Goal: Transaction & Acquisition: Book appointment/travel/reservation

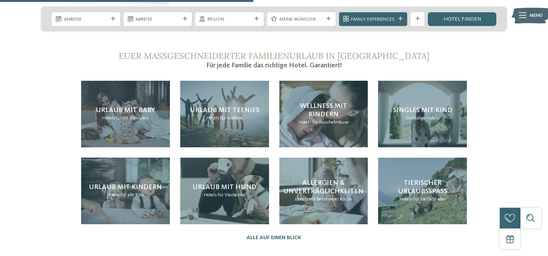
scroll to position [1476, 0]
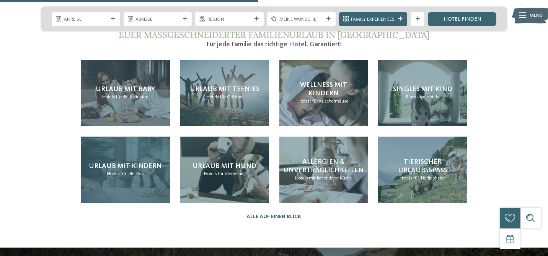
click at [135, 155] on div "Urlaub mit Kindern Hotels für alle Kids" at bounding box center [125, 170] width 89 height 67
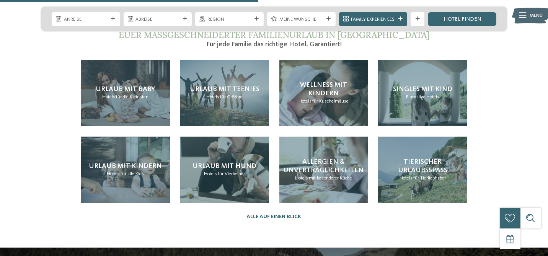
click at [175, 143] on div "Urlaub mit Teenies Hotels für Größere" at bounding box center [224, 131] width 99 height 154
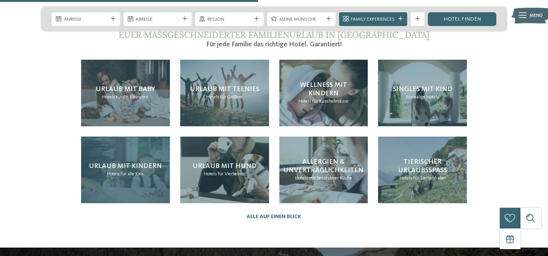
click at [155, 163] on span "Urlaub mit Kindern" at bounding box center [125, 166] width 73 height 7
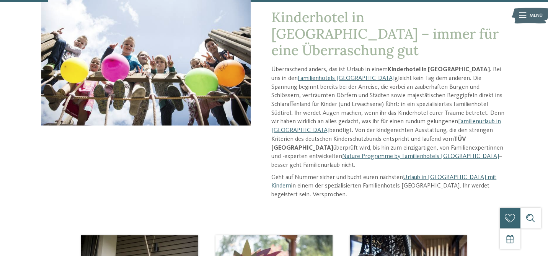
scroll to position [109, 0]
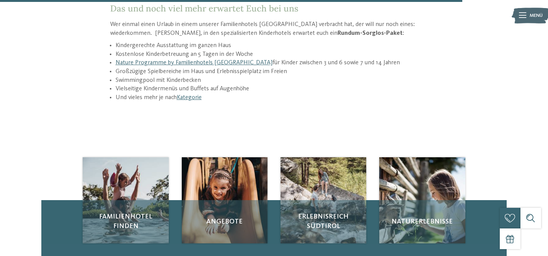
scroll to position [1030, 0]
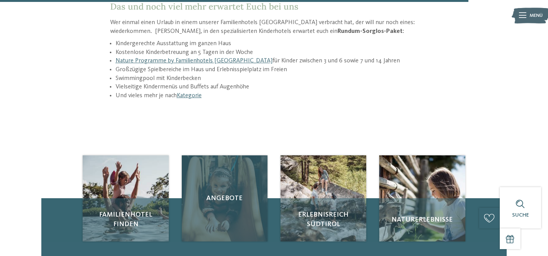
click at [240, 171] on div "Angebote" at bounding box center [225, 198] width 86 height 86
click at [239, 155] on div "Angebote" at bounding box center [225, 198] width 86 height 86
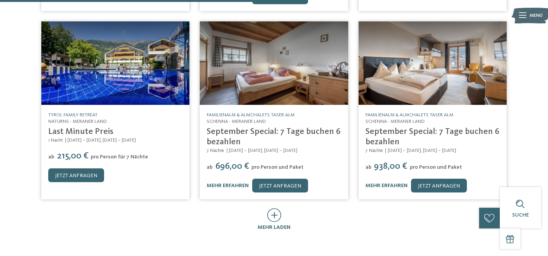
scroll to position [363, 0]
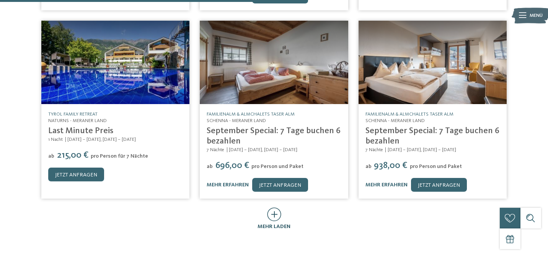
click at [274, 207] on icon at bounding box center [274, 214] width 14 height 14
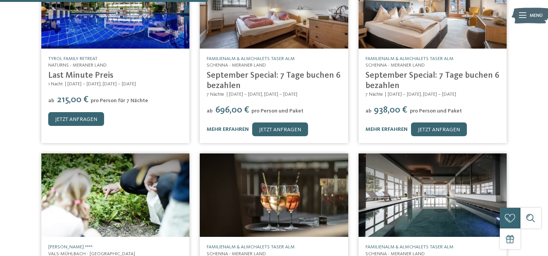
scroll to position [419, 0]
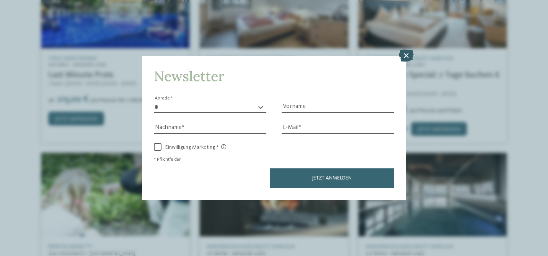
click at [406, 57] on icon at bounding box center [406, 55] width 15 height 12
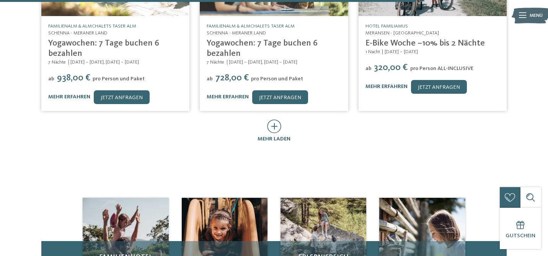
scroll to position [830, 0]
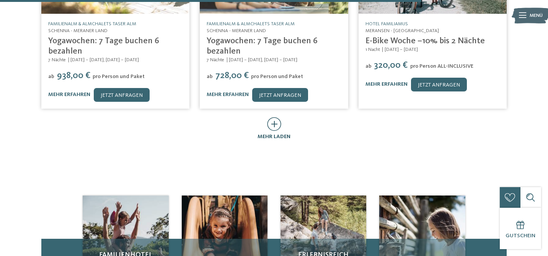
click at [277, 120] on icon at bounding box center [274, 124] width 14 height 14
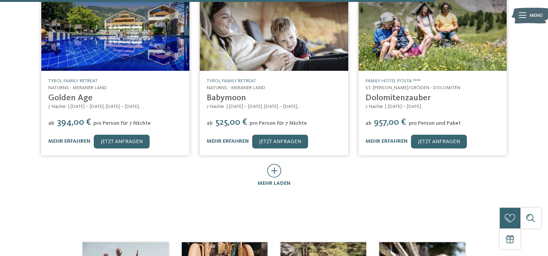
scroll to position [1141, 0]
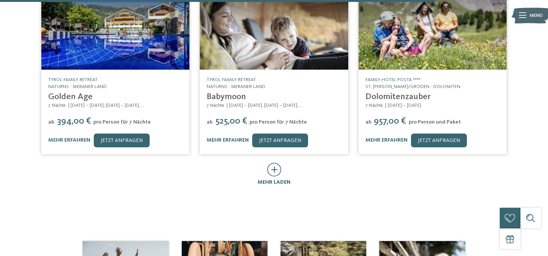
click at [271, 165] on icon at bounding box center [274, 170] width 14 height 14
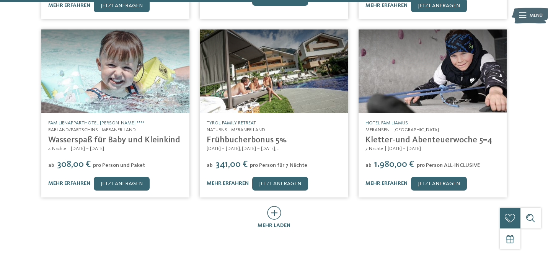
scroll to position [1461, 0]
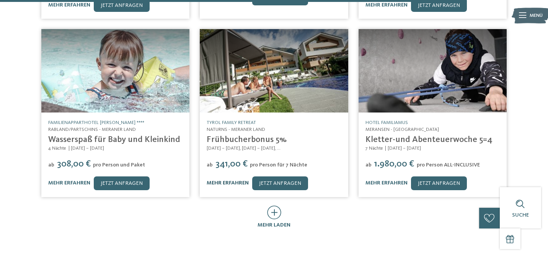
click at [234, 180] on link "mehr erfahren" at bounding box center [228, 182] width 42 height 5
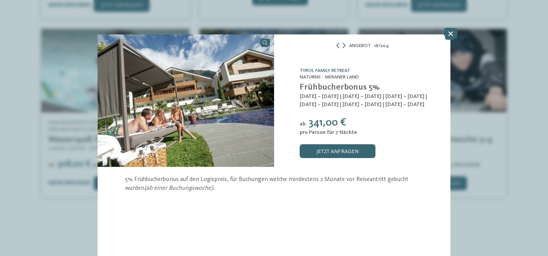
click at [240, 122] on img at bounding box center [186, 100] width 176 height 132
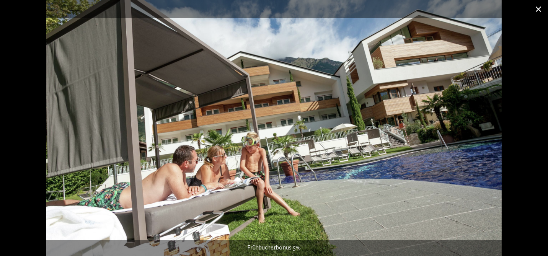
click at [542, 8] on span at bounding box center [538, 9] width 19 height 18
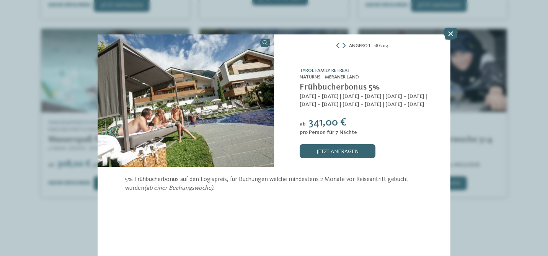
click at [332, 72] on link "TYROL family retreat" at bounding box center [325, 70] width 51 height 5
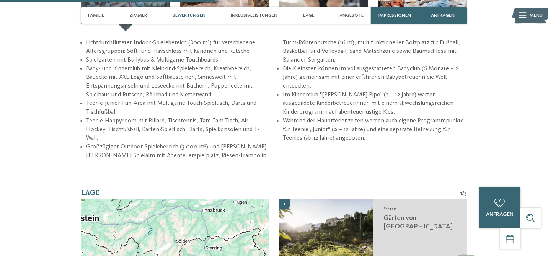
scroll to position [915, 0]
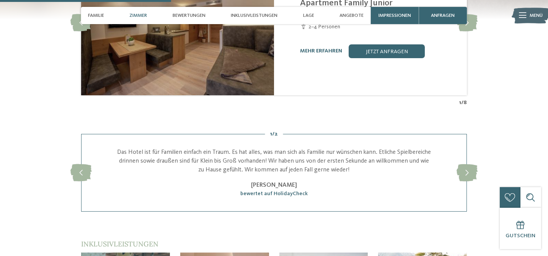
scroll to position [736, 0]
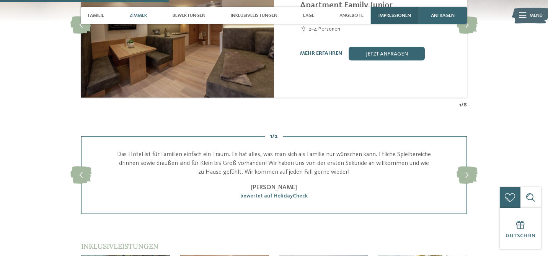
click at [382, 18] on span "Impressionen" at bounding box center [395, 16] width 33 height 6
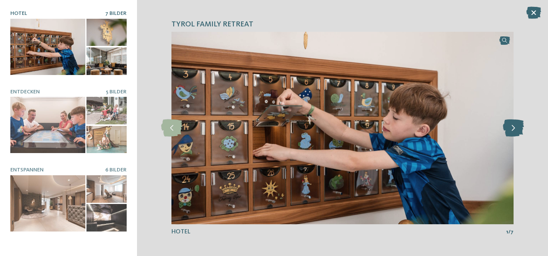
click at [508, 129] on icon at bounding box center [513, 127] width 21 height 17
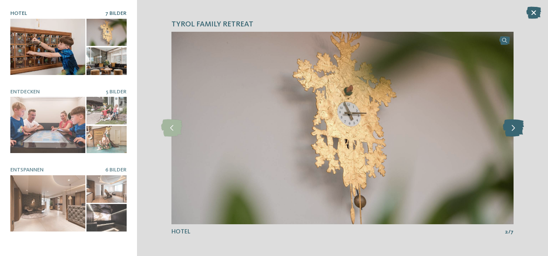
click at [508, 129] on icon at bounding box center [513, 127] width 21 height 17
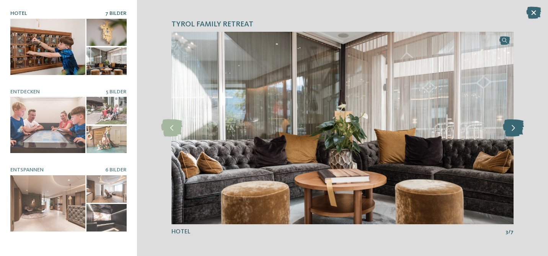
click at [508, 129] on icon at bounding box center [513, 127] width 21 height 17
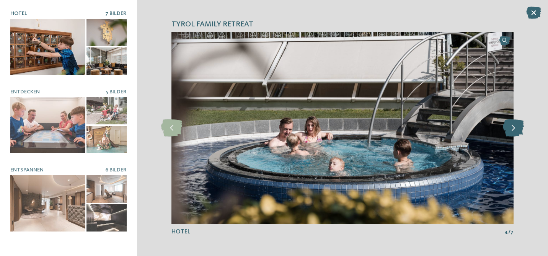
click at [508, 129] on icon at bounding box center [513, 127] width 21 height 17
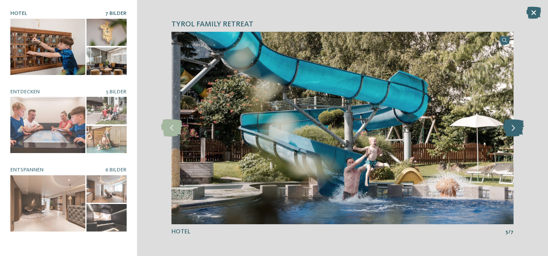
click at [508, 129] on icon at bounding box center [513, 127] width 21 height 17
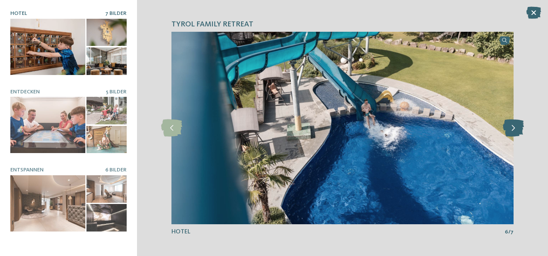
click at [508, 129] on icon at bounding box center [513, 127] width 21 height 17
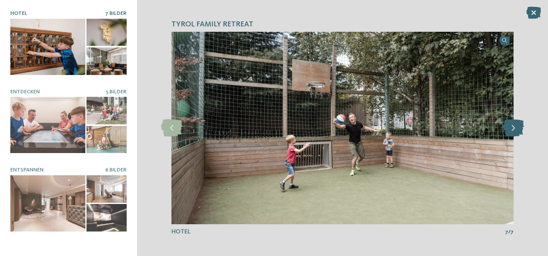
click at [508, 129] on icon at bounding box center [513, 127] width 21 height 17
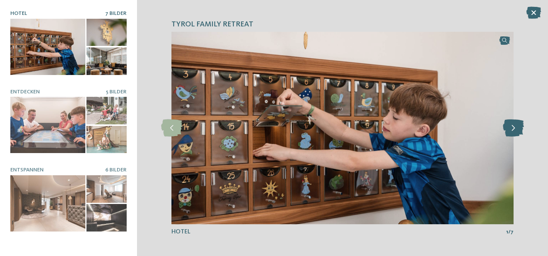
click at [508, 129] on icon at bounding box center [513, 127] width 21 height 17
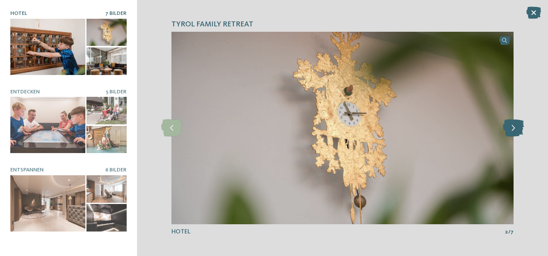
click at [508, 129] on icon at bounding box center [513, 127] width 21 height 17
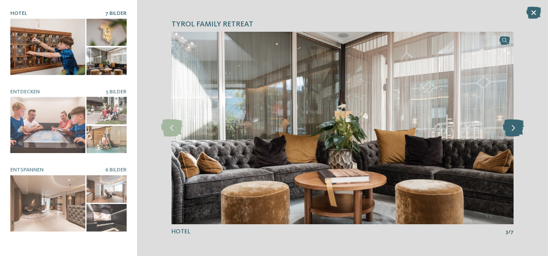
click at [508, 129] on icon at bounding box center [513, 127] width 21 height 17
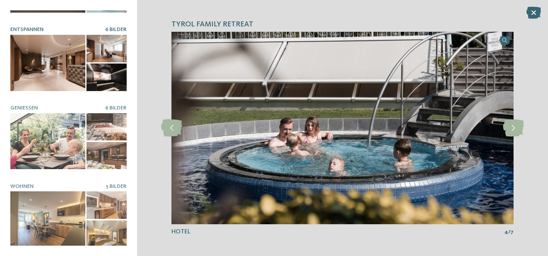
scroll to position [142, 0]
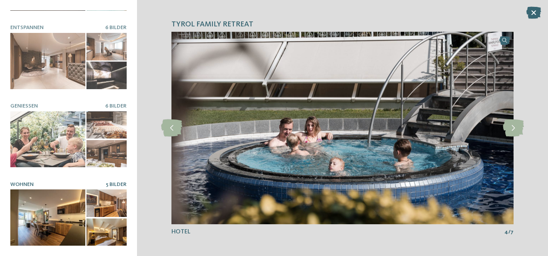
click at [79, 232] on div at bounding box center [47, 217] width 75 height 56
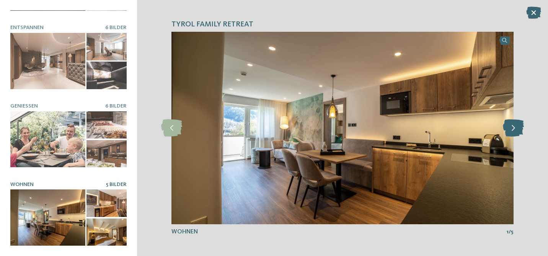
click at [509, 127] on icon at bounding box center [513, 127] width 21 height 17
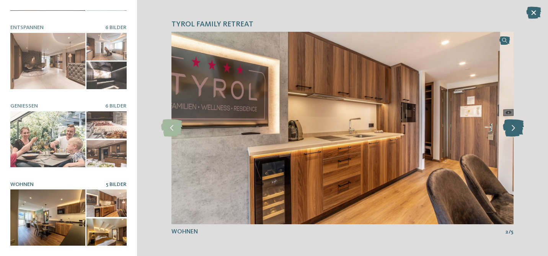
click at [509, 127] on icon at bounding box center [513, 127] width 21 height 17
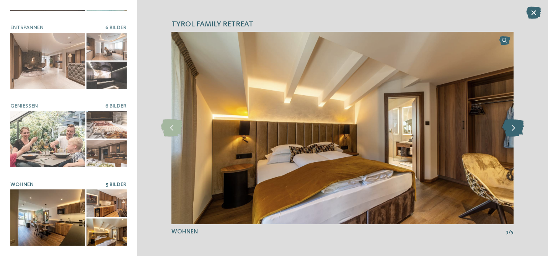
click at [509, 127] on icon at bounding box center [513, 127] width 21 height 17
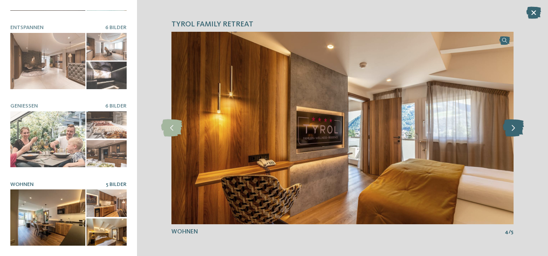
click at [509, 127] on icon at bounding box center [513, 127] width 21 height 17
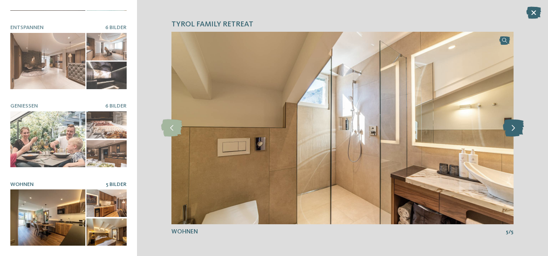
click at [509, 127] on icon at bounding box center [513, 127] width 21 height 17
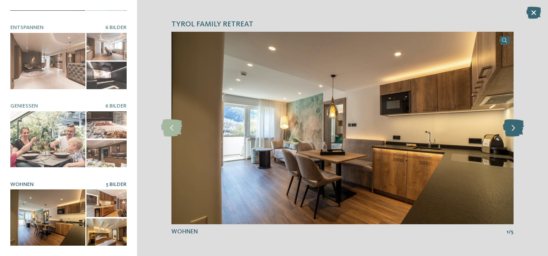
click at [509, 127] on icon at bounding box center [513, 127] width 21 height 17
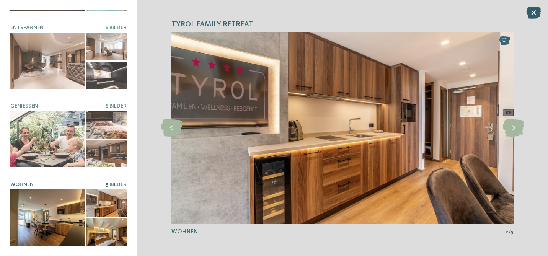
click at [537, 10] on icon at bounding box center [533, 13] width 15 height 12
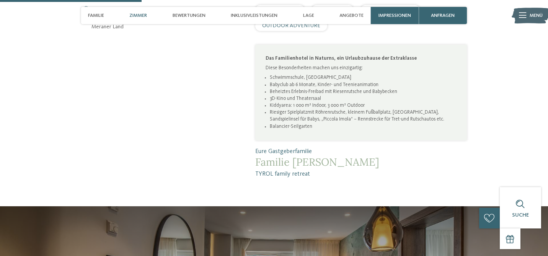
scroll to position [367, 0]
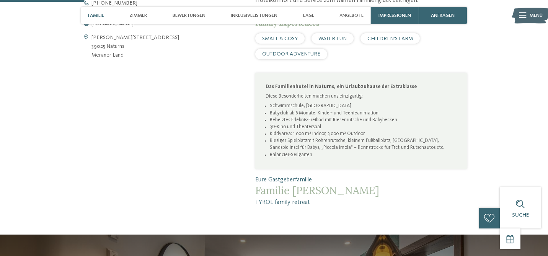
click at [534, 18] on span "Menü" at bounding box center [536, 15] width 13 height 7
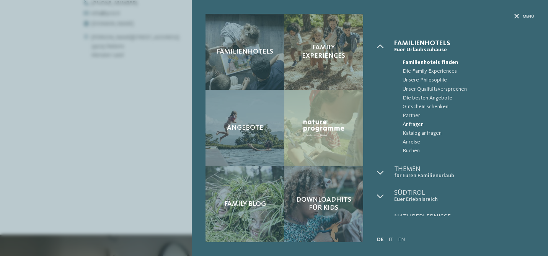
scroll to position [10, 0]
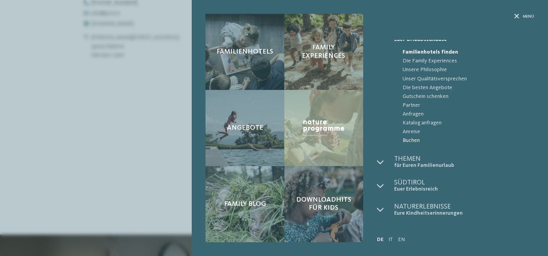
click at [413, 142] on span "Buchen" at bounding box center [469, 140] width 132 height 9
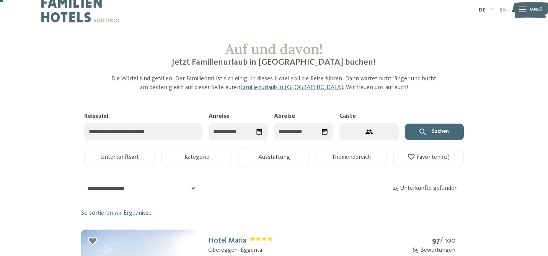
scroll to position [5, 0]
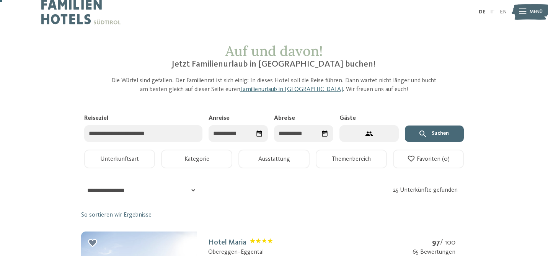
click at [234, 136] on input "Anreise" at bounding box center [238, 133] width 59 height 17
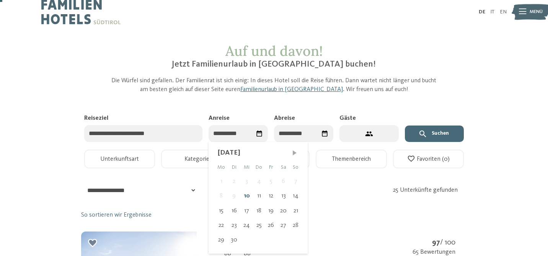
click at [292, 153] on span "Nächster Monat" at bounding box center [295, 153] width 8 height 8
click at [295, 193] on div "12" at bounding box center [295, 196] width 12 height 15
type input "**********"
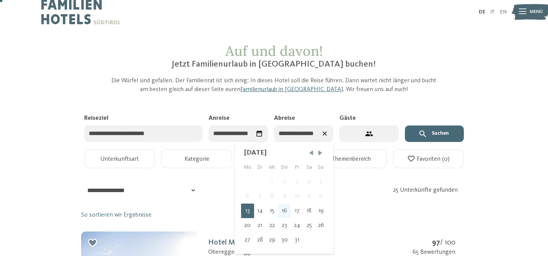
click at [284, 211] on div "16" at bounding box center [284, 211] width 13 height 15
type input "**********"
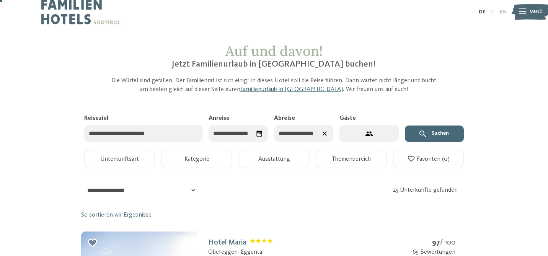
click at [370, 134] on icon "2 Gäste – 1 Zimmer" at bounding box center [369, 134] width 8 height 8
select select "*"
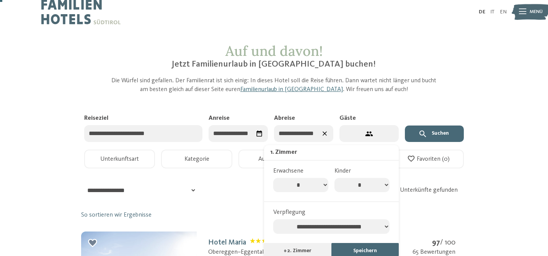
click at [377, 188] on select "* * * * * * * *" at bounding box center [362, 185] width 55 height 15
select select "*"
click at [335, 178] on select "* * * * * * * *" at bounding box center [362, 185] width 55 height 15
select select "*"
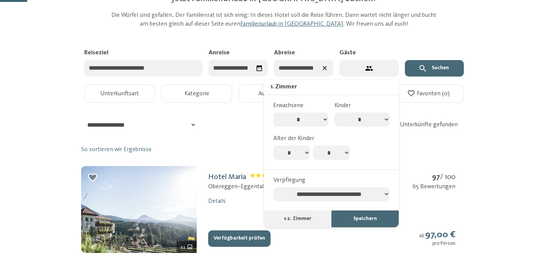
scroll to position [71, 0]
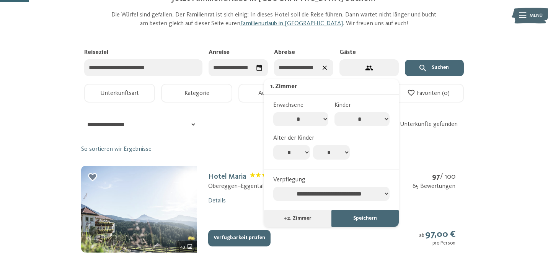
click at [298, 157] on select "* * * * * * * * * * ** ** ** ** ** ** ** **" at bounding box center [291, 152] width 37 height 15
select select "*"
click at [273, 147] on select "* * * * * * * * * * ** ** ** ** ** ** ** **" at bounding box center [291, 152] width 37 height 15
click at [336, 156] on select "* * * * * * * * * * ** ** ** ** ** ** ** **" at bounding box center [331, 152] width 37 height 15
select select "*"
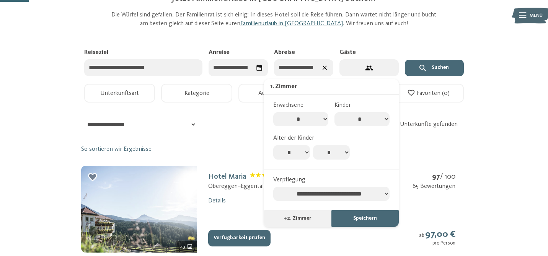
click at [313, 147] on select "* * * * * * * * * * ** ** ** ** ** ** ** **" at bounding box center [331, 152] width 37 height 15
click at [374, 220] on button "Speichern" at bounding box center [365, 218] width 67 height 17
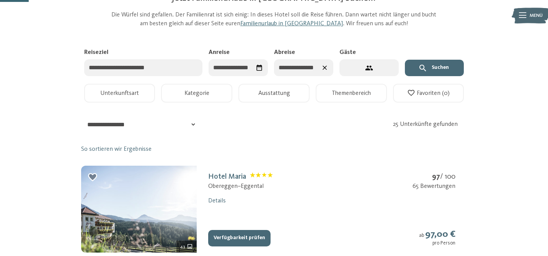
click at [442, 66] on button "Suchen" at bounding box center [434, 68] width 59 height 17
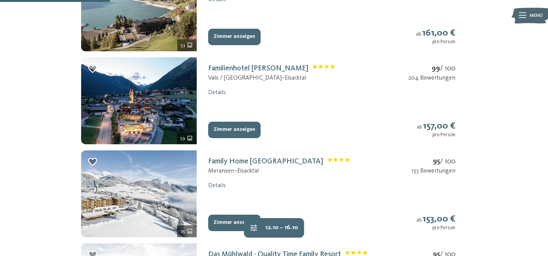
scroll to position [272, 0]
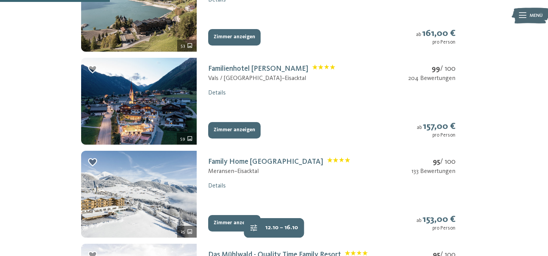
click at [225, 127] on button "Zimmer anzeigen" at bounding box center [234, 130] width 52 height 17
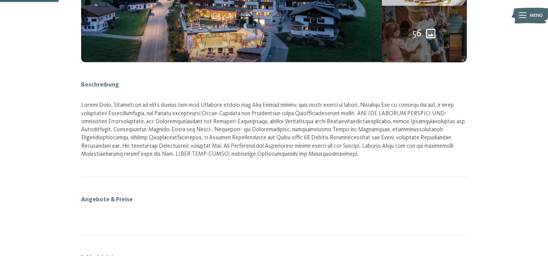
scroll to position [113, 0]
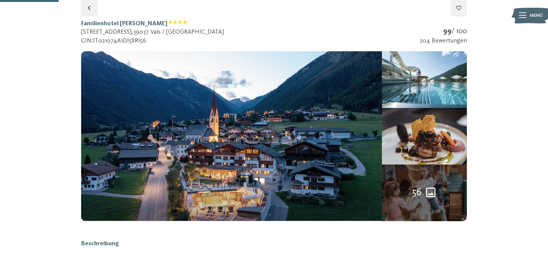
select select "*"
select select "**********"
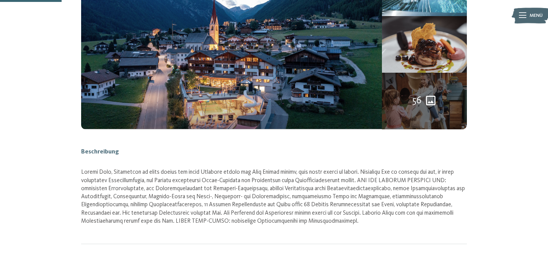
scroll to position [0, 0]
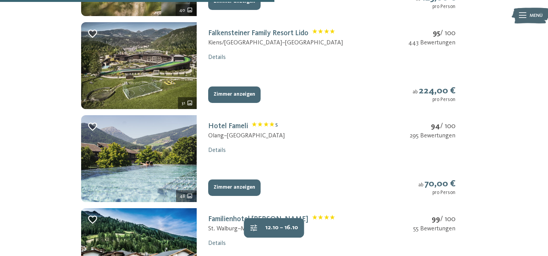
scroll to position [679, 0]
click at [225, 188] on button "Zimmer anzeigen" at bounding box center [234, 188] width 52 height 17
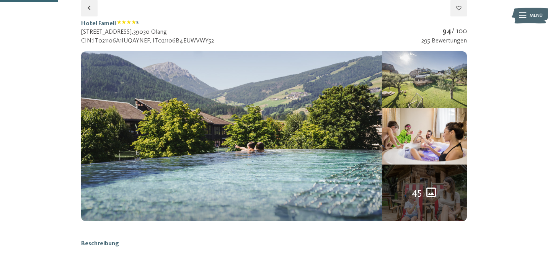
select select "*"
select select "**********"
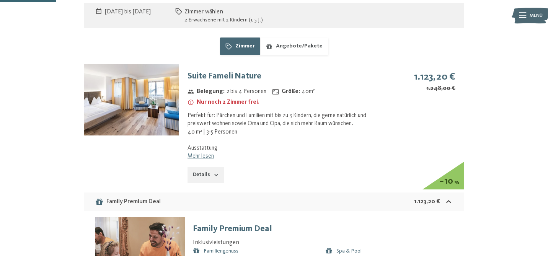
scroll to position [505, 0]
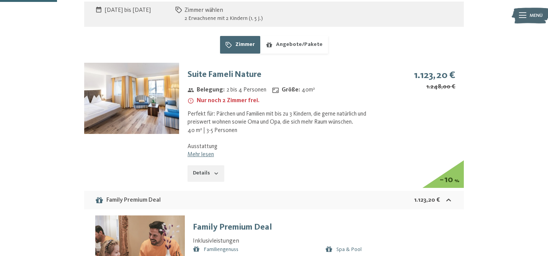
click at [198, 152] on link "Mehr lesen" at bounding box center [201, 155] width 26 height 6
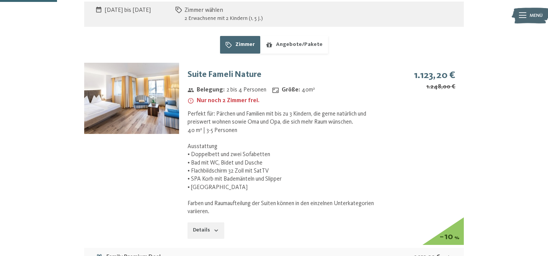
click at [152, 109] on img at bounding box center [131, 98] width 95 height 71
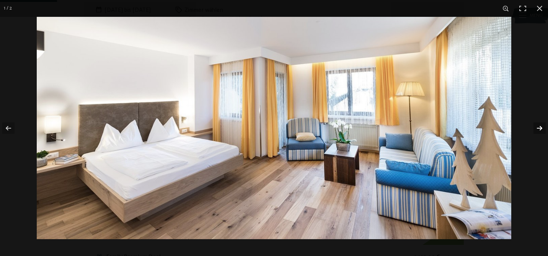
click at [541, 131] on button "button" at bounding box center [534, 128] width 27 height 38
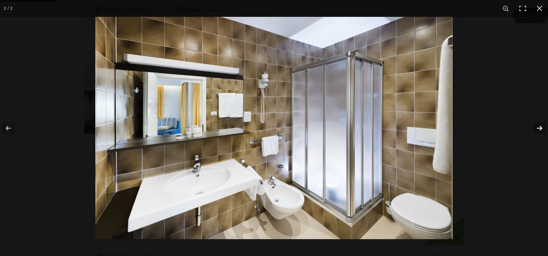
click at [541, 131] on button "button" at bounding box center [534, 128] width 27 height 38
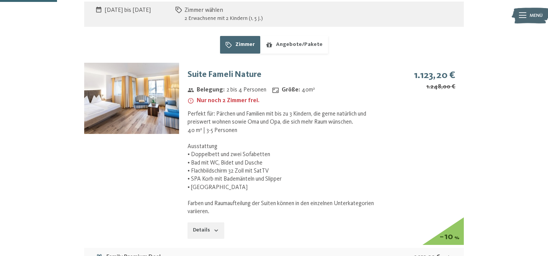
click at [0, 0] on button "button" at bounding box center [0, 0] width 0 height 0
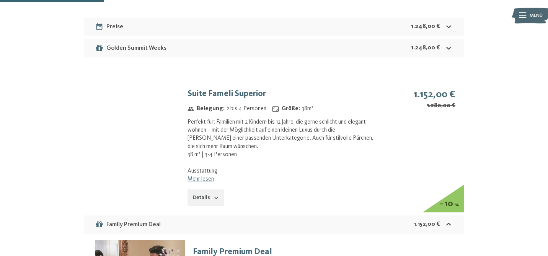
scroll to position [935, 0]
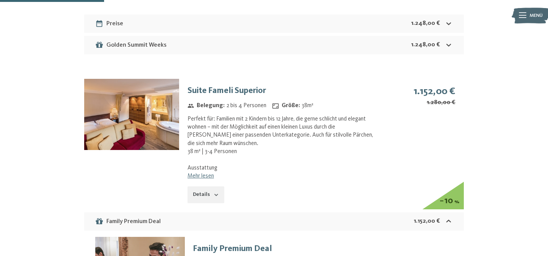
click at [132, 113] on img at bounding box center [131, 114] width 95 height 71
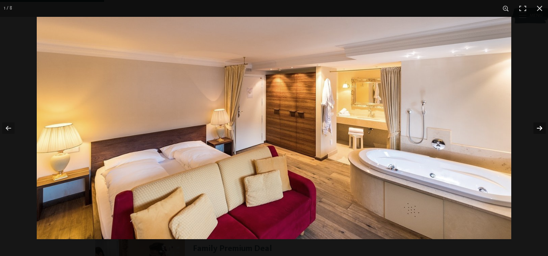
click at [539, 129] on button "button" at bounding box center [534, 128] width 27 height 38
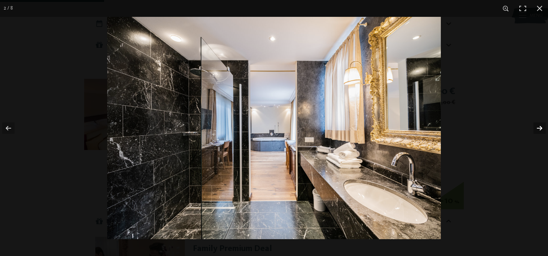
click at [539, 129] on button "button" at bounding box center [534, 128] width 27 height 38
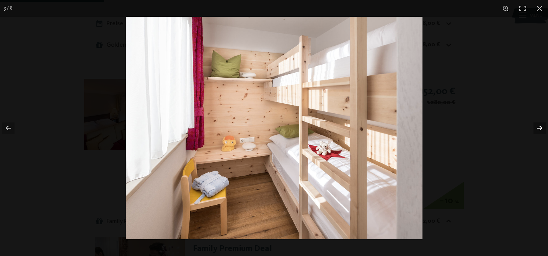
click at [539, 129] on button "button" at bounding box center [534, 128] width 27 height 38
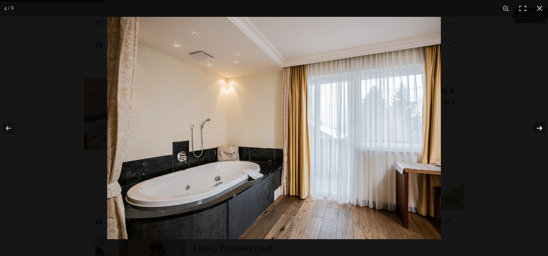
click at [539, 129] on button "button" at bounding box center [534, 128] width 27 height 38
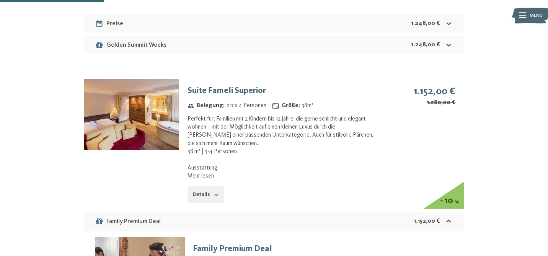
click at [0, 0] on button "button" at bounding box center [0, 0] width 0 height 0
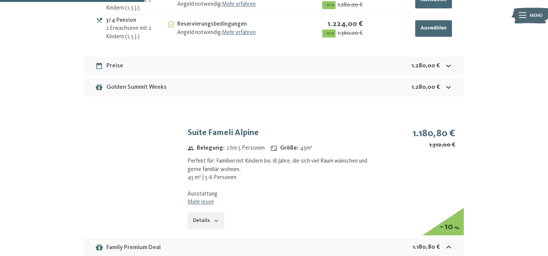
scroll to position [1293, 0]
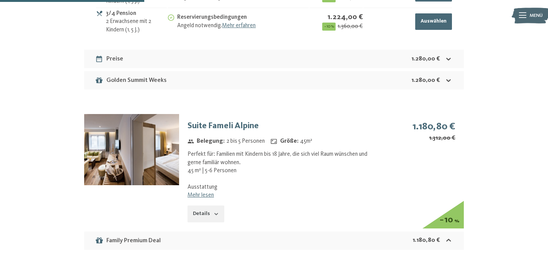
click at [140, 155] on img at bounding box center [131, 149] width 95 height 71
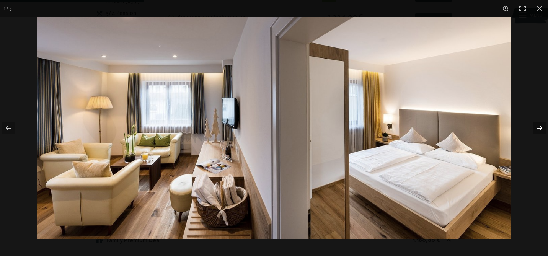
click at [534, 130] on button "button" at bounding box center [534, 128] width 27 height 38
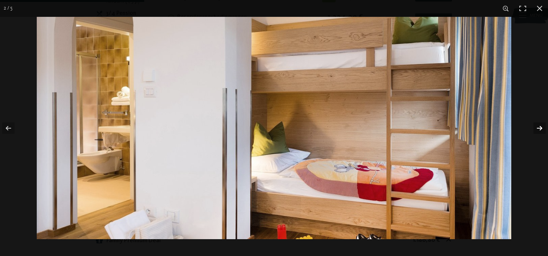
click at [534, 130] on button "button" at bounding box center [534, 128] width 27 height 38
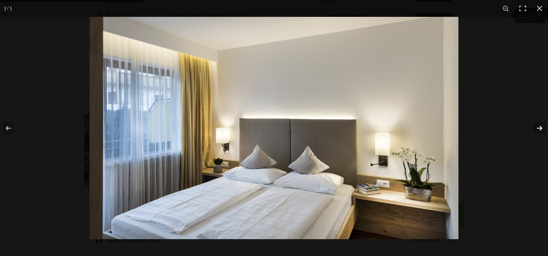
click at [534, 130] on button "button" at bounding box center [534, 128] width 27 height 38
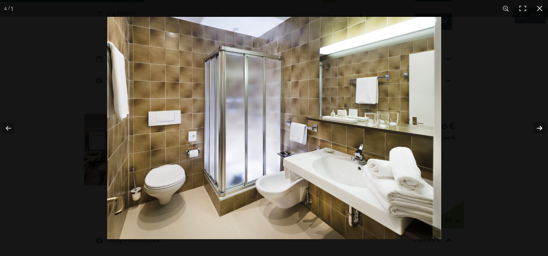
click at [534, 130] on button "button" at bounding box center [534, 128] width 27 height 38
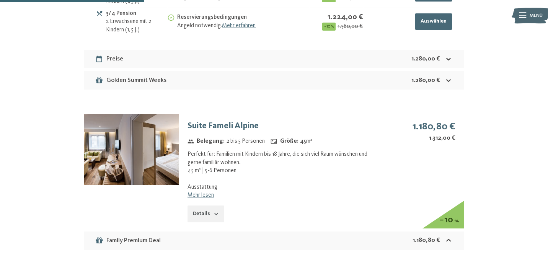
click at [0, 0] on button "button" at bounding box center [0, 0] width 0 height 0
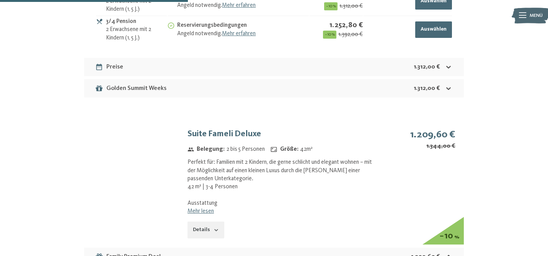
scroll to position [1708, 0]
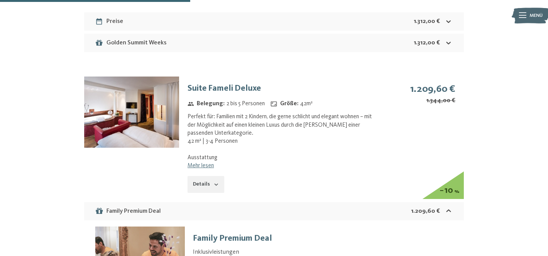
click at [143, 111] on img at bounding box center [131, 112] width 95 height 71
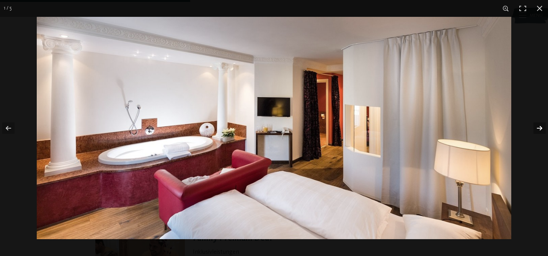
click at [539, 131] on button "button" at bounding box center [534, 128] width 27 height 38
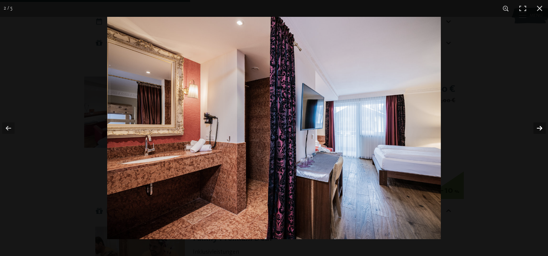
click at [539, 131] on button "button" at bounding box center [534, 128] width 27 height 38
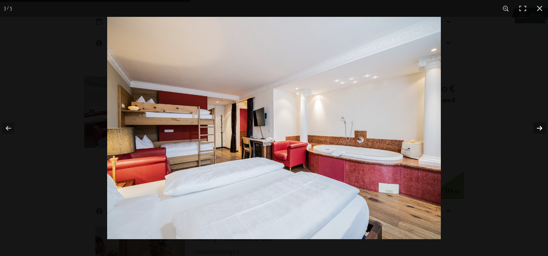
click at [539, 131] on button "button" at bounding box center [534, 128] width 27 height 38
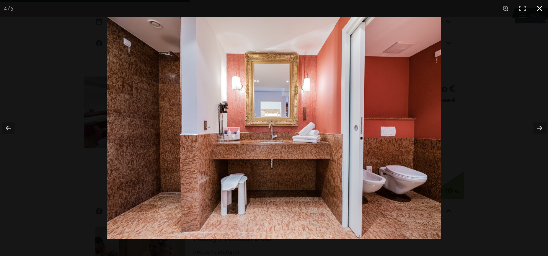
click at [540, 10] on button "button" at bounding box center [539, 8] width 17 height 17
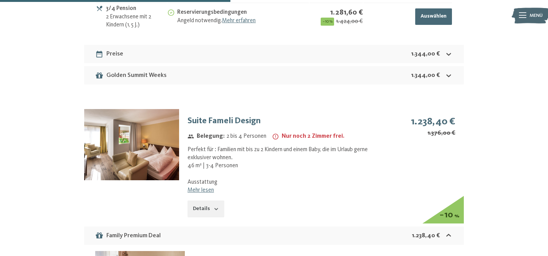
scroll to position [2066, 0]
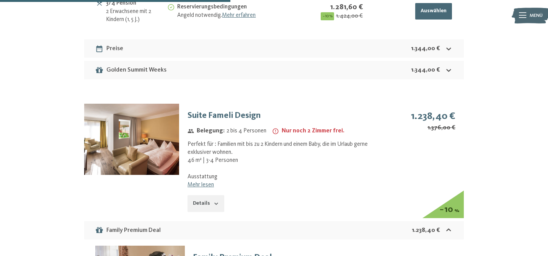
click at [153, 136] on img at bounding box center [131, 139] width 95 height 71
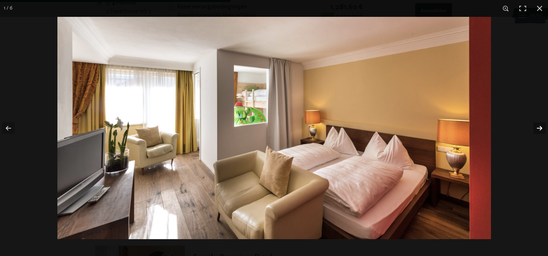
click at [539, 129] on button "button" at bounding box center [534, 128] width 27 height 38
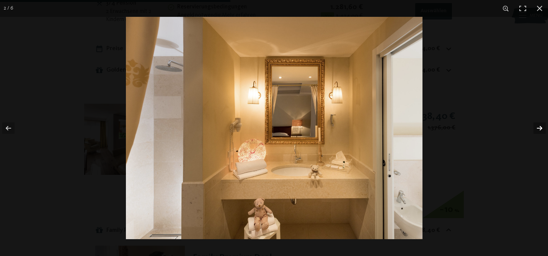
click at [539, 129] on button "button" at bounding box center [534, 128] width 27 height 38
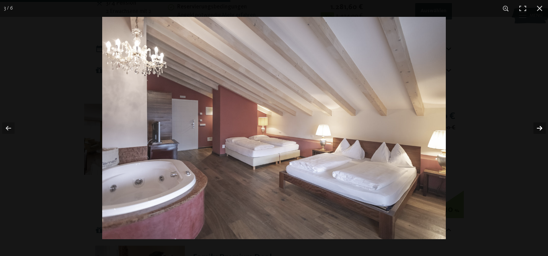
click at [539, 129] on button "button" at bounding box center [534, 128] width 27 height 38
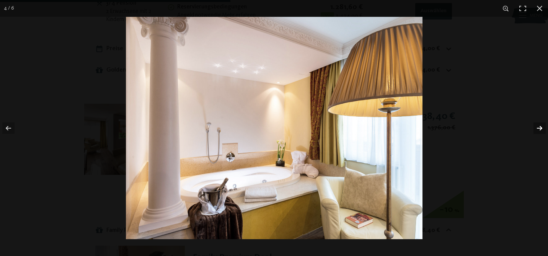
click at [539, 129] on button "button" at bounding box center [534, 128] width 27 height 38
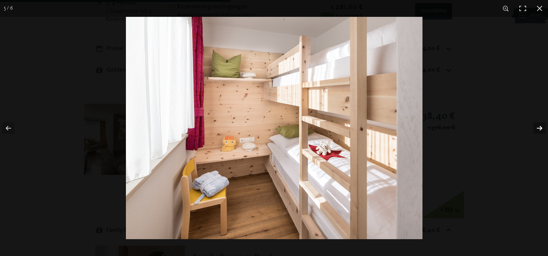
click at [539, 129] on button "button" at bounding box center [534, 128] width 27 height 38
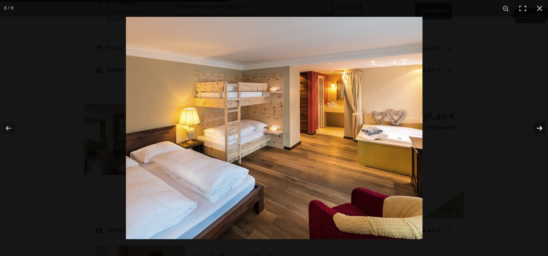
click at [539, 129] on button "button" at bounding box center [534, 128] width 27 height 38
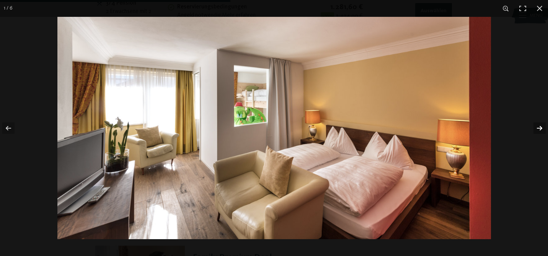
click at [539, 129] on button "button" at bounding box center [534, 128] width 27 height 38
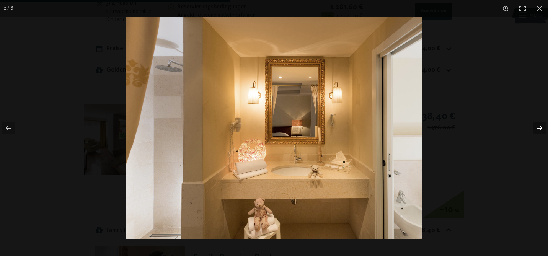
click at [539, 129] on button "button" at bounding box center [534, 128] width 27 height 38
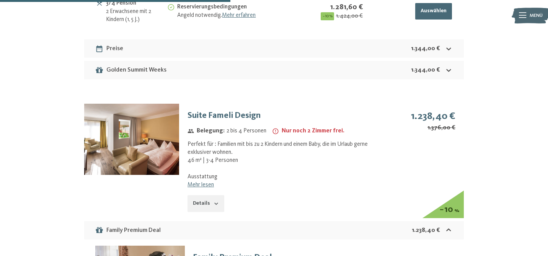
click at [0, 0] on button "button" at bounding box center [0, 0] width 0 height 0
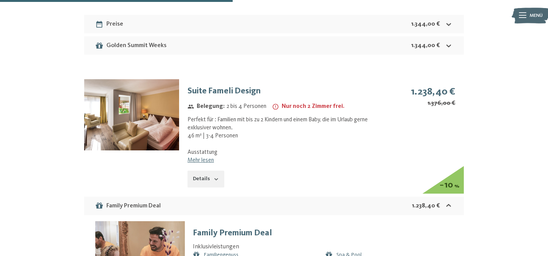
scroll to position [2092, 0]
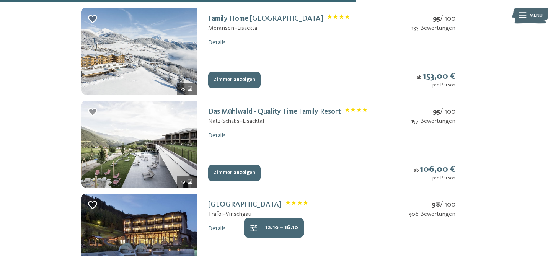
scroll to position [882, 0]
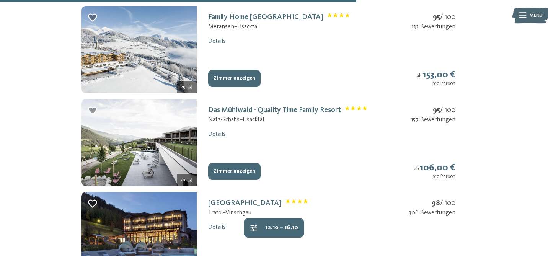
click at [235, 175] on button "Zimmer anzeigen" at bounding box center [234, 171] width 52 height 17
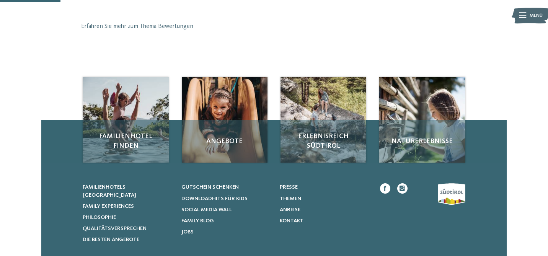
scroll to position [113, 0]
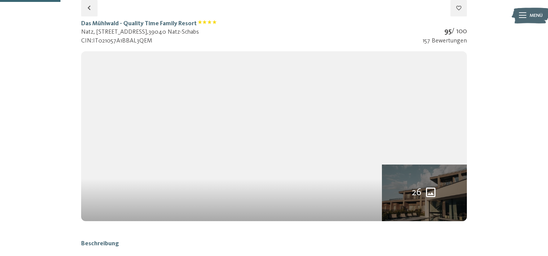
select select "*"
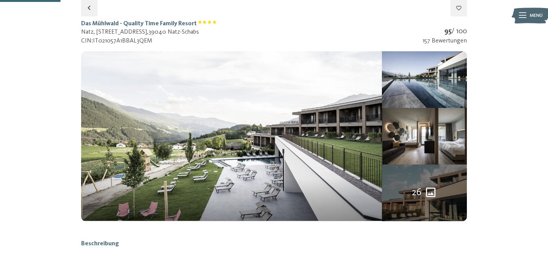
select select "*"
select select "**********"
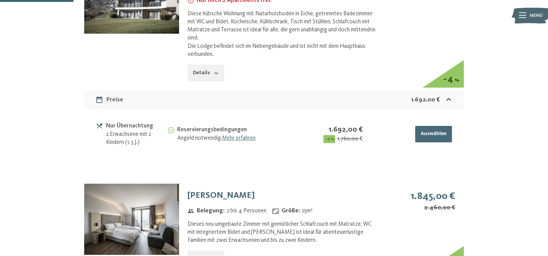
scroll to position [622, 0]
click at [447, 103] on icon at bounding box center [449, 99] width 8 height 8
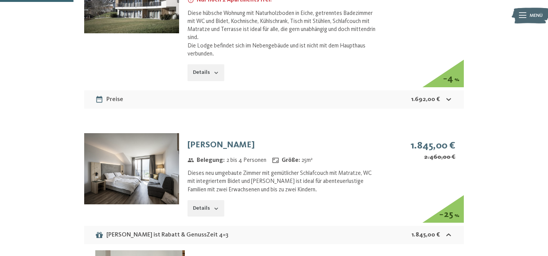
click at [447, 103] on icon at bounding box center [449, 99] width 8 height 8
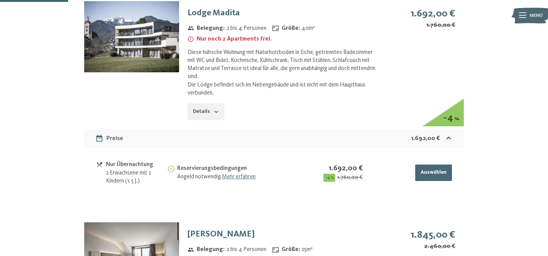
scroll to position [576, 0]
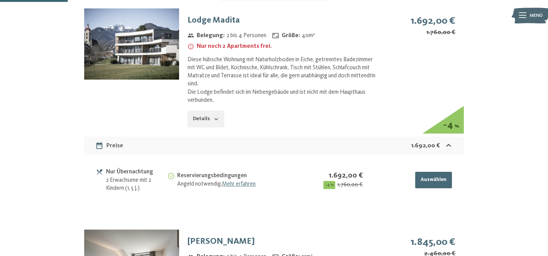
click at [206, 121] on button "Details" at bounding box center [206, 119] width 37 height 17
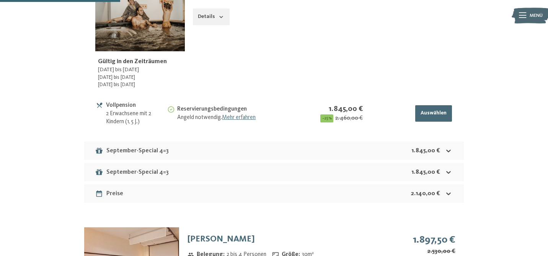
scroll to position [1066, 0]
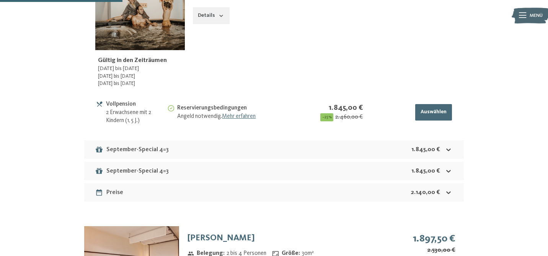
click at [449, 173] on icon at bounding box center [448, 171] width 5 height 3
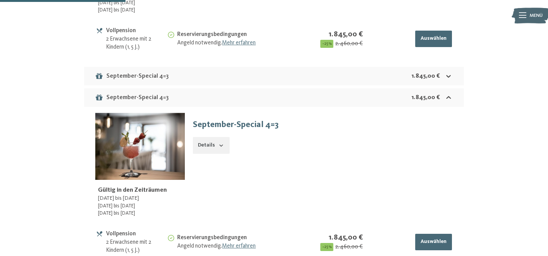
scroll to position [1132, 0]
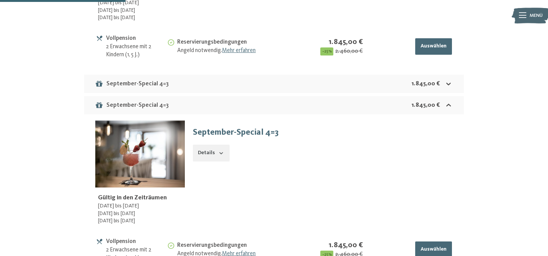
click at [449, 88] on icon at bounding box center [449, 84] width 8 height 8
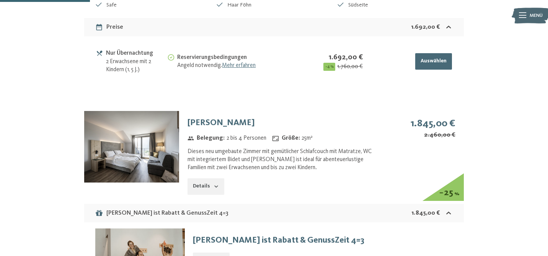
scroll to position [843, 0]
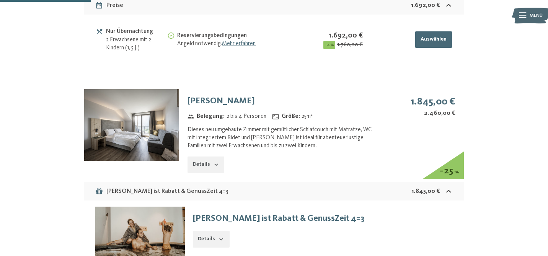
click at [211, 171] on button "Details" at bounding box center [206, 165] width 37 height 17
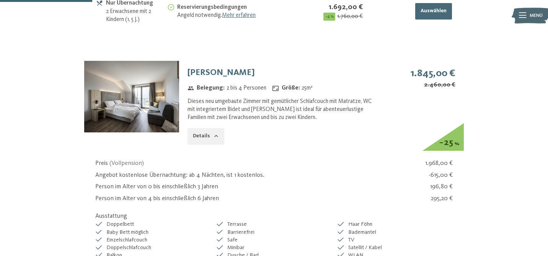
scroll to position [860, 0]
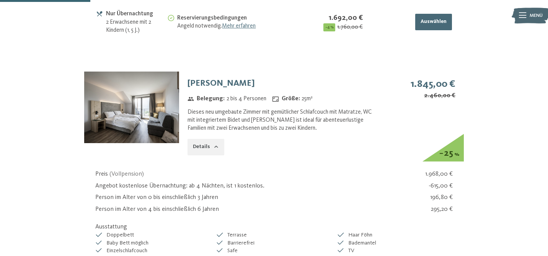
click at [141, 122] on img at bounding box center [131, 107] width 95 height 71
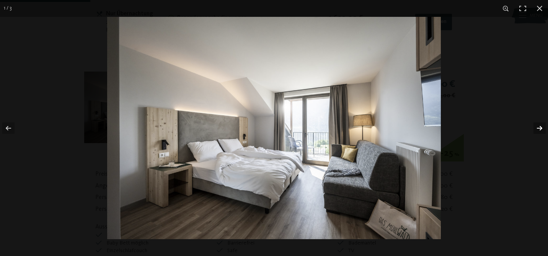
click at [539, 130] on button "button" at bounding box center [534, 128] width 27 height 38
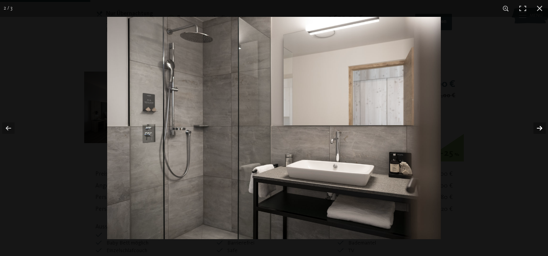
click at [539, 130] on button "button" at bounding box center [534, 128] width 27 height 38
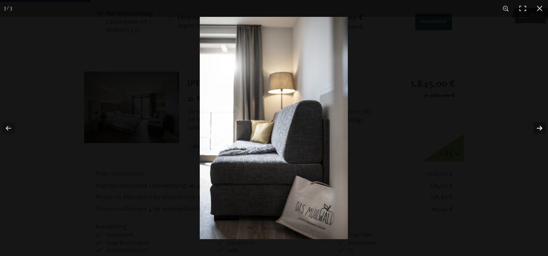
click at [539, 130] on button "button" at bounding box center [534, 128] width 27 height 38
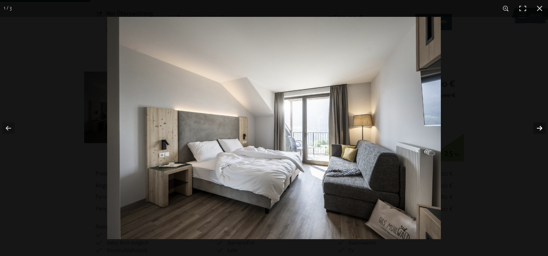
click at [539, 129] on button "button" at bounding box center [534, 128] width 27 height 38
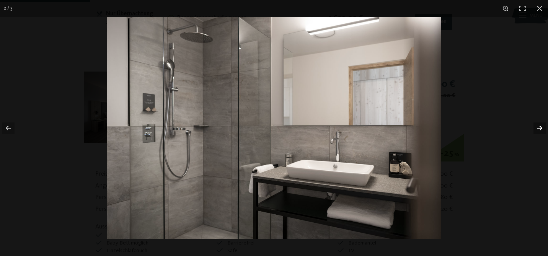
click at [539, 129] on button "button" at bounding box center [534, 128] width 27 height 38
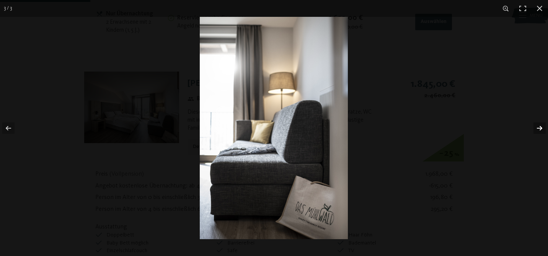
click at [539, 129] on button "button" at bounding box center [534, 128] width 27 height 38
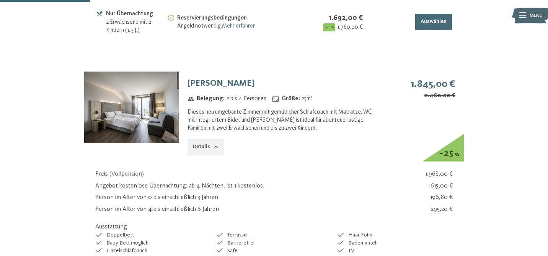
click at [0, 0] on button "button" at bounding box center [0, 0] width 0 height 0
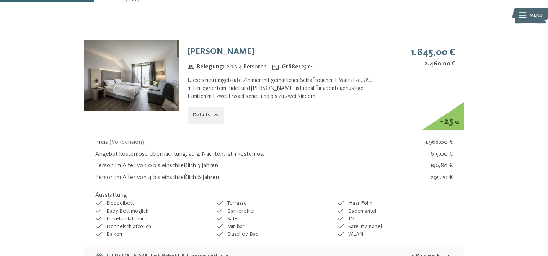
scroll to position [893, 0]
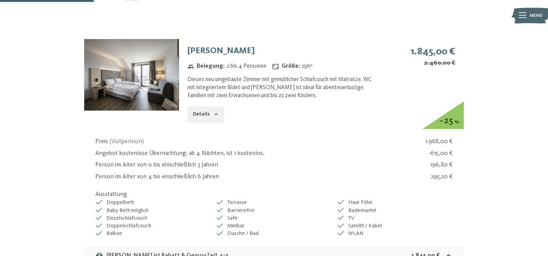
click at [157, 91] on img at bounding box center [131, 74] width 95 height 71
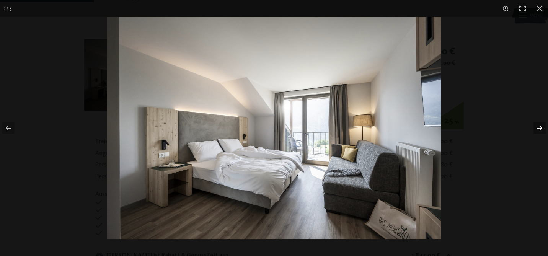
click at [539, 127] on button "button" at bounding box center [534, 128] width 27 height 38
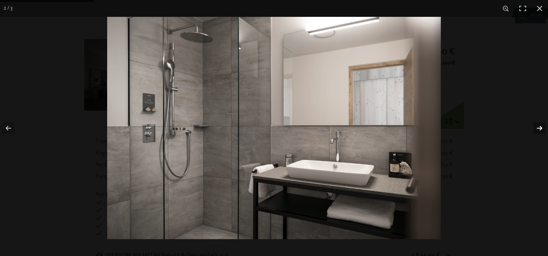
click at [539, 127] on button "button" at bounding box center [534, 128] width 27 height 38
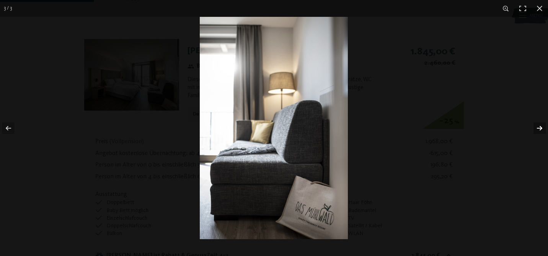
click at [539, 127] on button "button" at bounding box center [534, 128] width 27 height 38
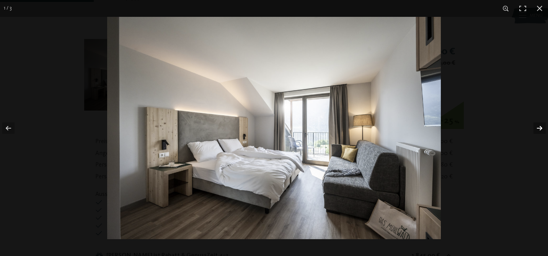
click at [539, 127] on button "button" at bounding box center [534, 128] width 27 height 38
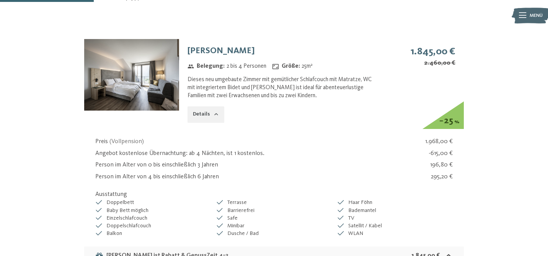
click at [0, 0] on button "button" at bounding box center [0, 0] width 0 height 0
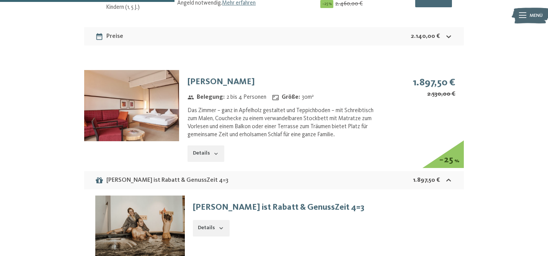
scroll to position [1657, 0]
click at [146, 131] on img at bounding box center [131, 105] width 95 height 71
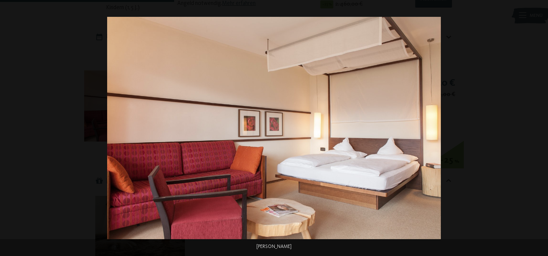
click at [537, 127] on button "button" at bounding box center [534, 128] width 27 height 38
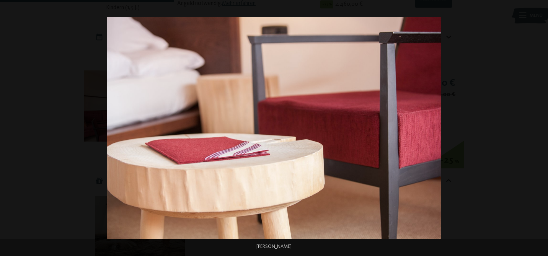
click at [537, 127] on button "button" at bounding box center [534, 128] width 27 height 38
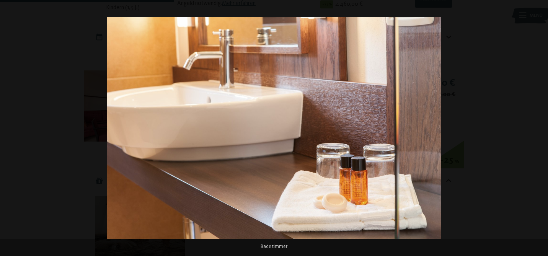
click at [537, 127] on button "button" at bounding box center [534, 128] width 27 height 38
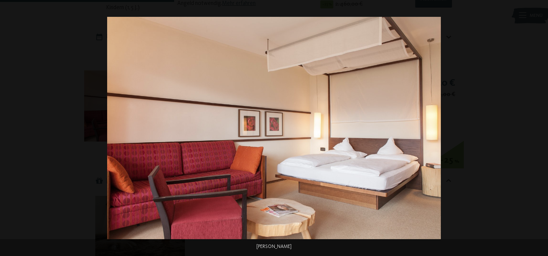
click at [537, 127] on button "button" at bounding box center [534, 128] width 27 height 38
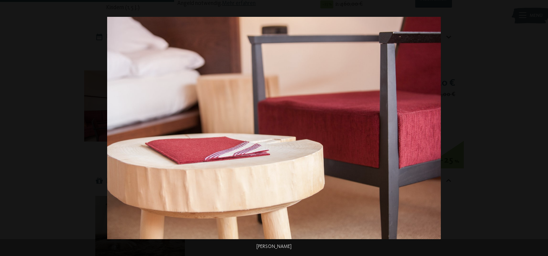
click at [537, 127] on button "button" at bounding box center [534, 128] width 27 height 38
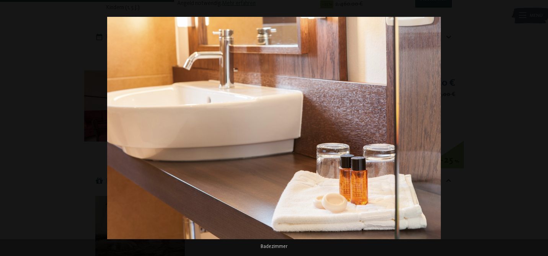
click at [537, 127] on button "button" at bounding box center [534, 128] width 27 height 38
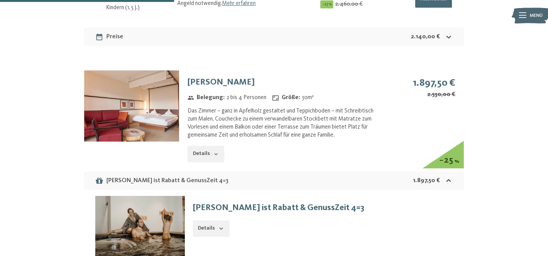
click at [0, 0] on button "button" at bounding box center [0, 0] width 0 height 0
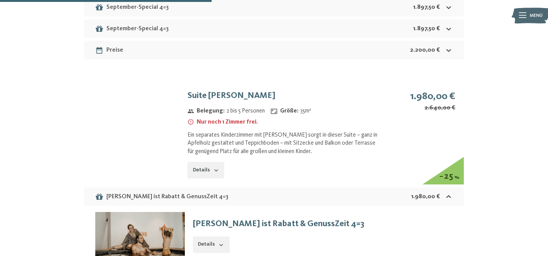
scroll to position [2015, 0]
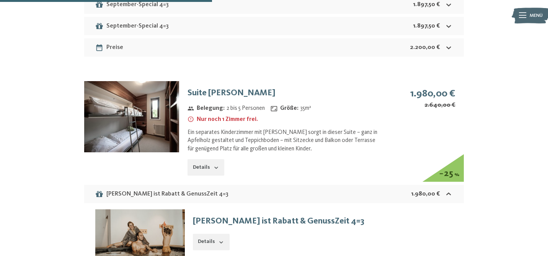
click at [134, 150] on img at bounding box center [131, 116] width 95 height 71
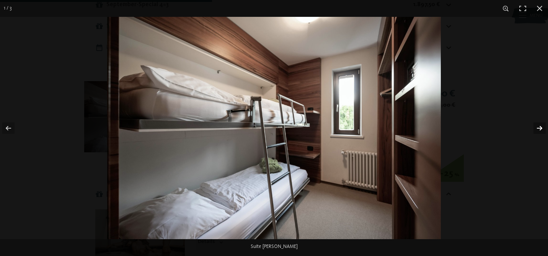
click at [540, 127] on button "button" at bounding box center [534, 128] width 27 height 38
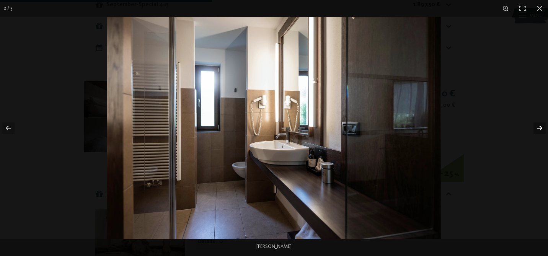
click at [540, 127] on button "button" at bounding box center [534, 128] width 27 height 38
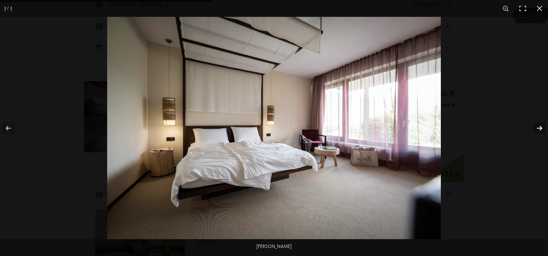
click at [540, 127] on button "button" at bounding box center [534, 128] width 27 height 38
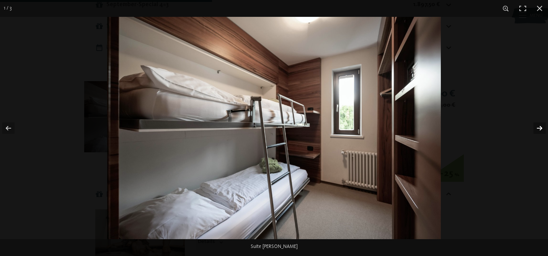
click at [540, 127] on button "button" at bounding box center [534, 128] width 27 height 38
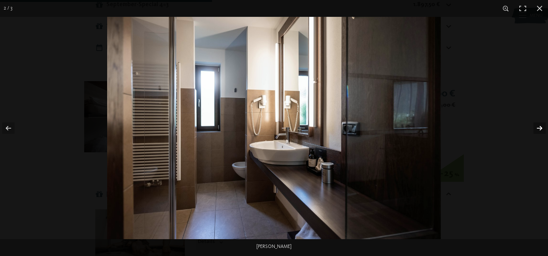
click at [540, 127] on button "button" at bounding box center [534, 128] width 27 height 38
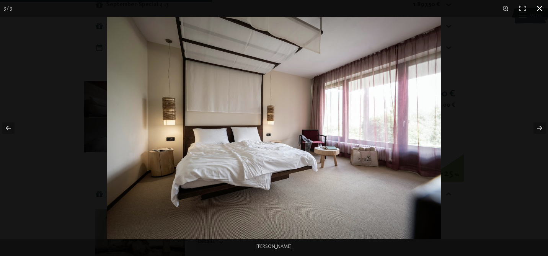
click at [539, 6] on button "button" at bounding box center [539, 8] width 17 height 17
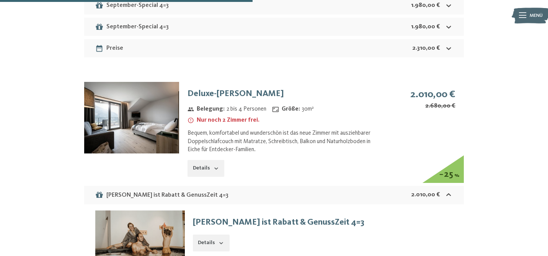
scroll to position [2383, 0]
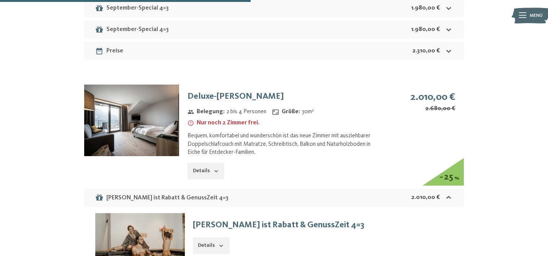
click at [144, 131] on img at bounding box center [131, 120] width 95 height 71
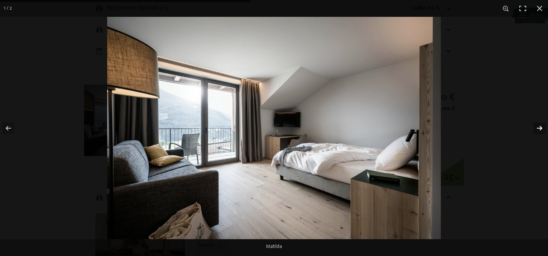
click at [539, 127] on button "button" at bounding box center [534, 128] width 27 height 38
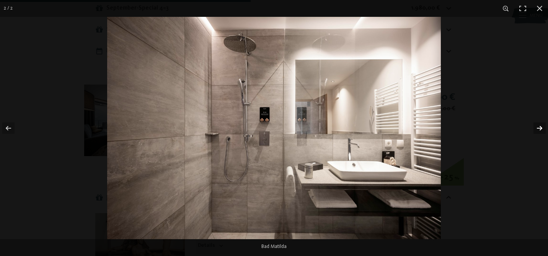
click at [539, 127] on button "button" at bounding box center [534, 128] width 27 height 38
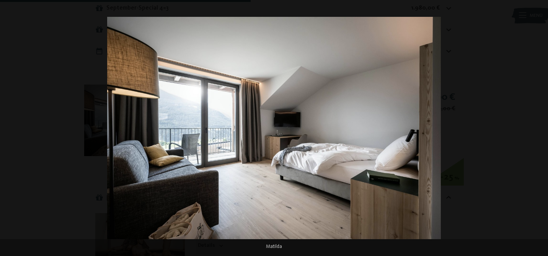
click at [539, 127] on button "button" at bounding box center [534, 128] width 27 height 38
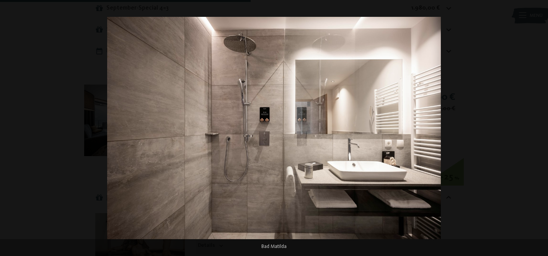
click at [539, 127] on button "button" at bounding box center [534, 128] width 27 height 38
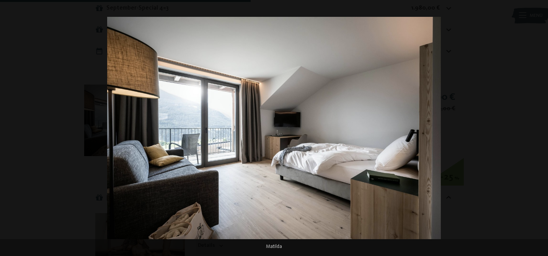
click at [539, 127] on button "button" at bounding box center [534, 128] width 27 height 38
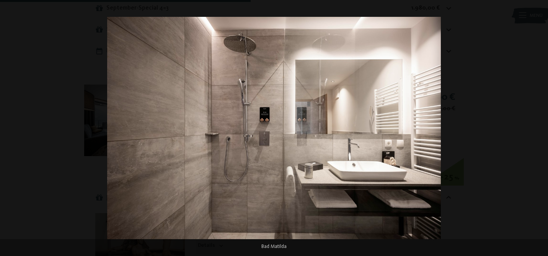
click at [539, 127] on button "button" at bounding box center [534, 128] width 27 height 38
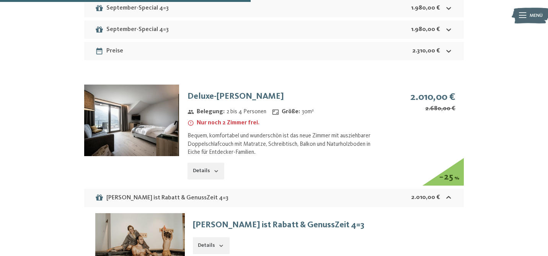
click at [0, 0] on button "button" at bounding box center [0, 0] width 0 height 0
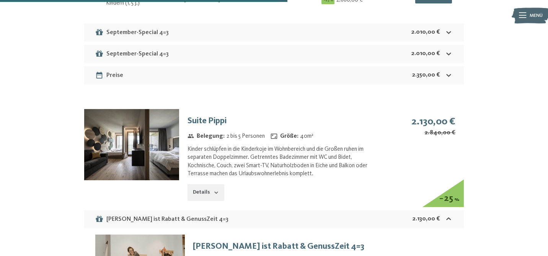
scroll to position [2745, 0]
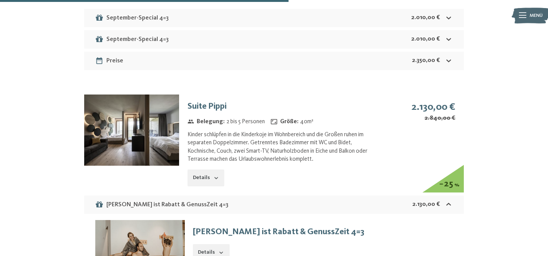
click at [144, 132] on img at bounding box center [131, 130] width 95 height 71
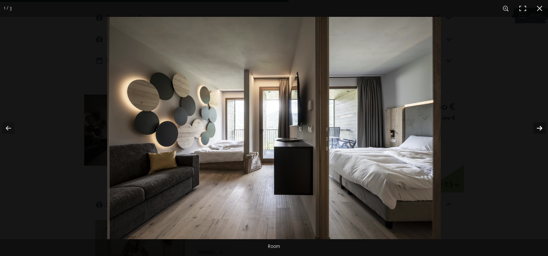
click at [539, 127] on button "button" at bounding box center [534, 128] width 27 height 38
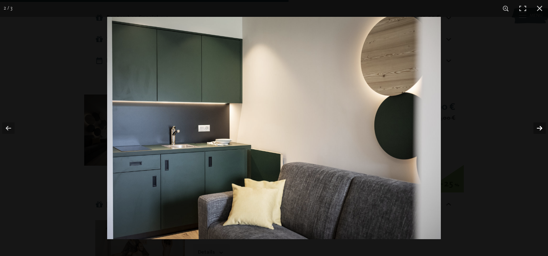
click at [539, 127] on button "button" at bounding box center [534, 128] width 27 height 38
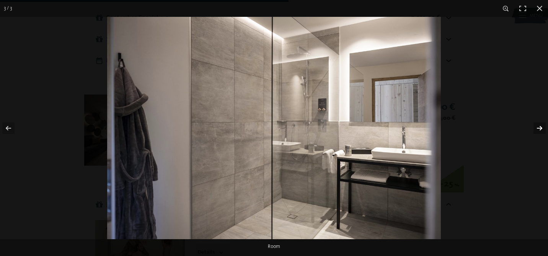
click at [539, 127] on button "button" at bounding box center [534, 128] width 27 height 38
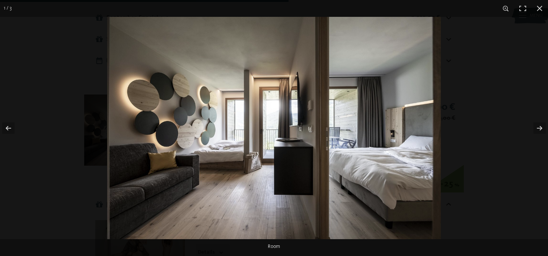
click at [209, 138] on img at bounding box center [274, 128] width 334 height 222
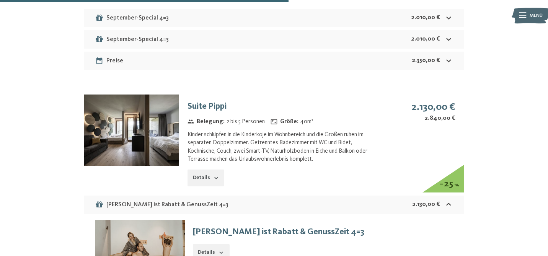
click at [0, 0] on button "button" at bounding box center [0, 0] width 0 height 0
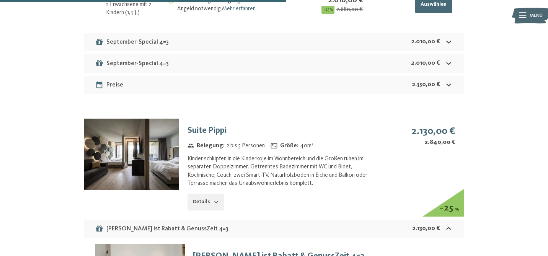
scroll to position [2721, 0]
click at [207, 210] on button "Details" at bounding box center [206, 201] width 37 height 17
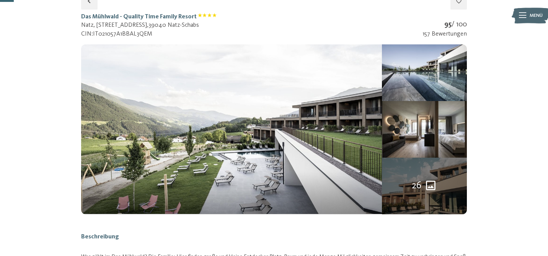
scroll to position [134, 0]
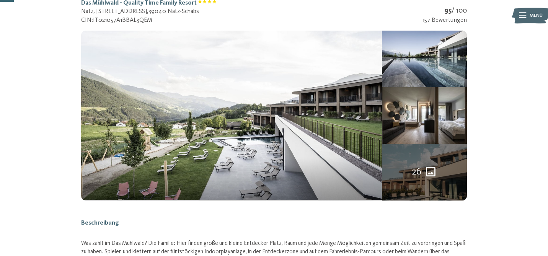
click at [413, 174] on span "26" at bounding box center [417, 172] width 10 height 14
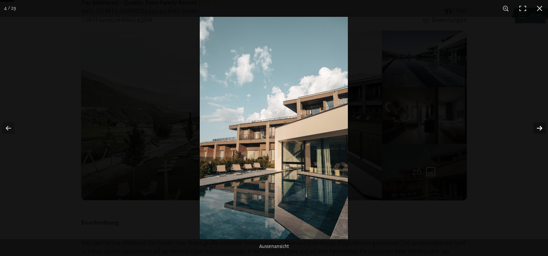
click at [539, 129] on button "button" at bounding box center [534, 128] width 27 height 38
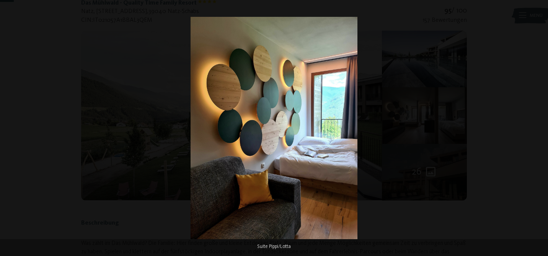
click at [539, 129] on button "button" at bounding box center [534, 128] width 27 height 38
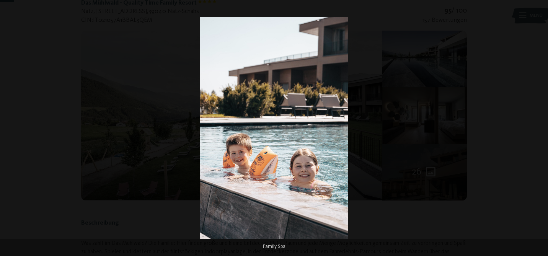
click at [539, 129] on button "button" at bounding box center [534, 128] width 27 height 38
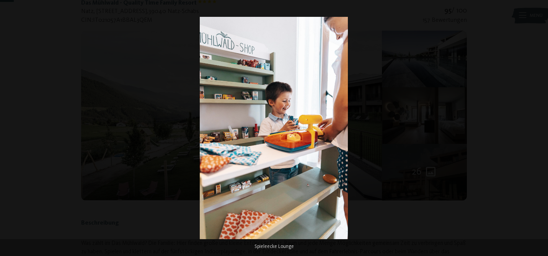
click at [539, 129] on button "button" at bounding box center [534, 128] width 27 height 38
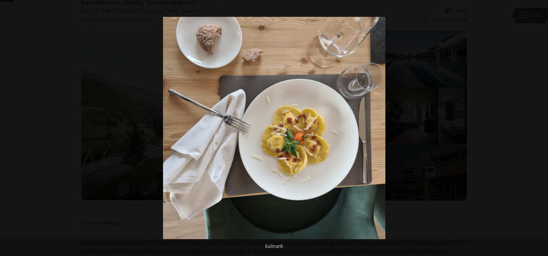
click at [539, 129] on button "button" at bounding box center [534, 128] width 27 height 38
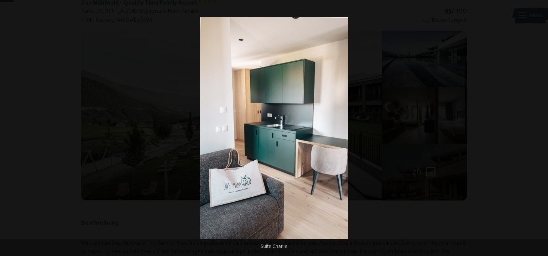
click at [539, 129] on button "button" at bounding box center [534, 128] width 27 height 38
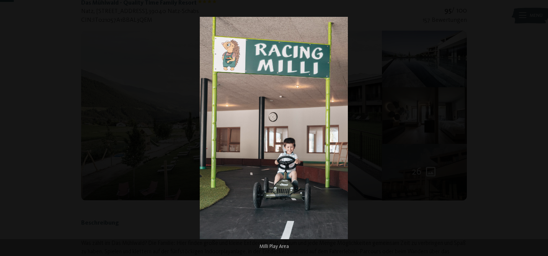
click at [539, 129] on button "button" at bounding box center [534, 128] width 27 height 38
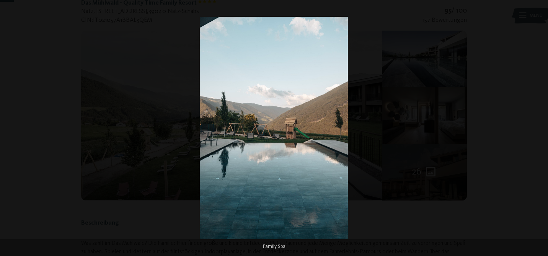
click at [539, 129] on button "button" at bounding box center [534, 128] width 27 height 38
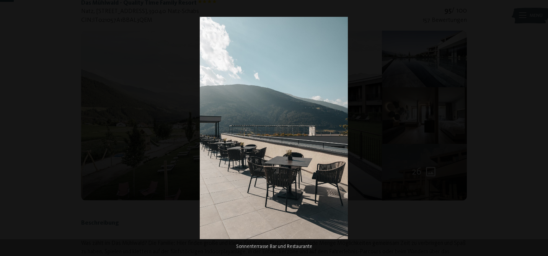
click at [539, 129] on button "button" at bounding box center [534, 128] width 27 height 38
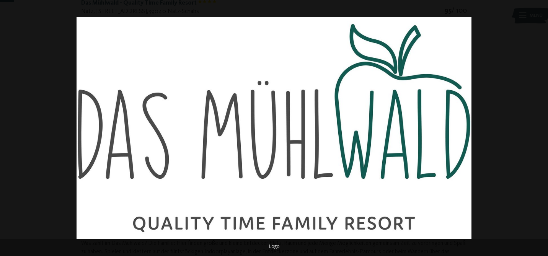
click at [539, 129] on button "button" at bounding box center [534, 128] width 27 height 38
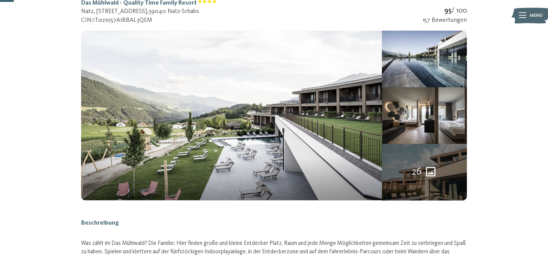
click at [0, 0] on div at bounding box center [0, 0] width 0 height 0
